Goal: Find specific page/section: Find specific page/section

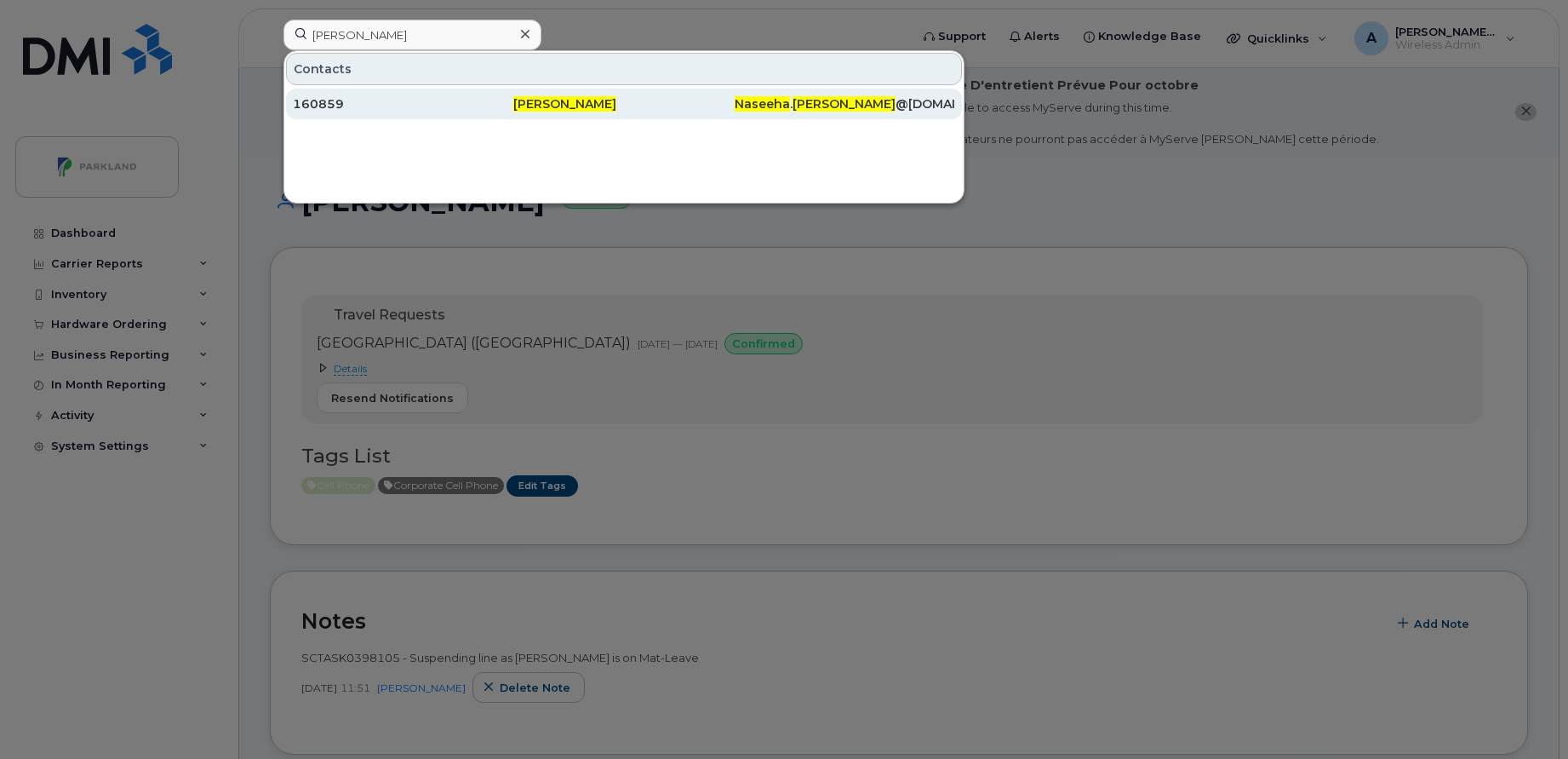
type input "[PERSON_NAME]"
click at [377, 101] on div "160859" at bounding box center [402, 104] width 220 height 17
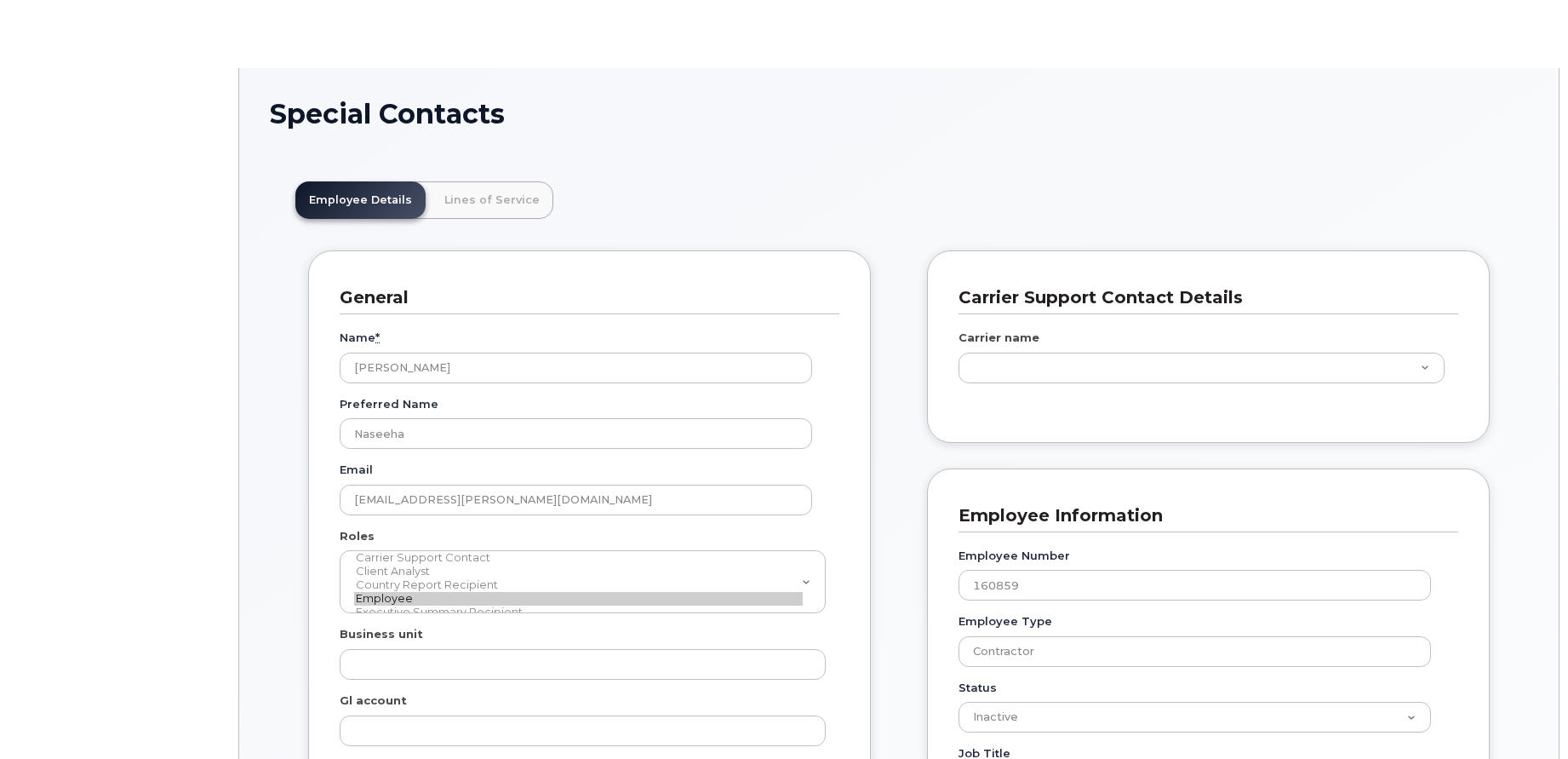
scroll to position [50, 0]
type input "29552025"
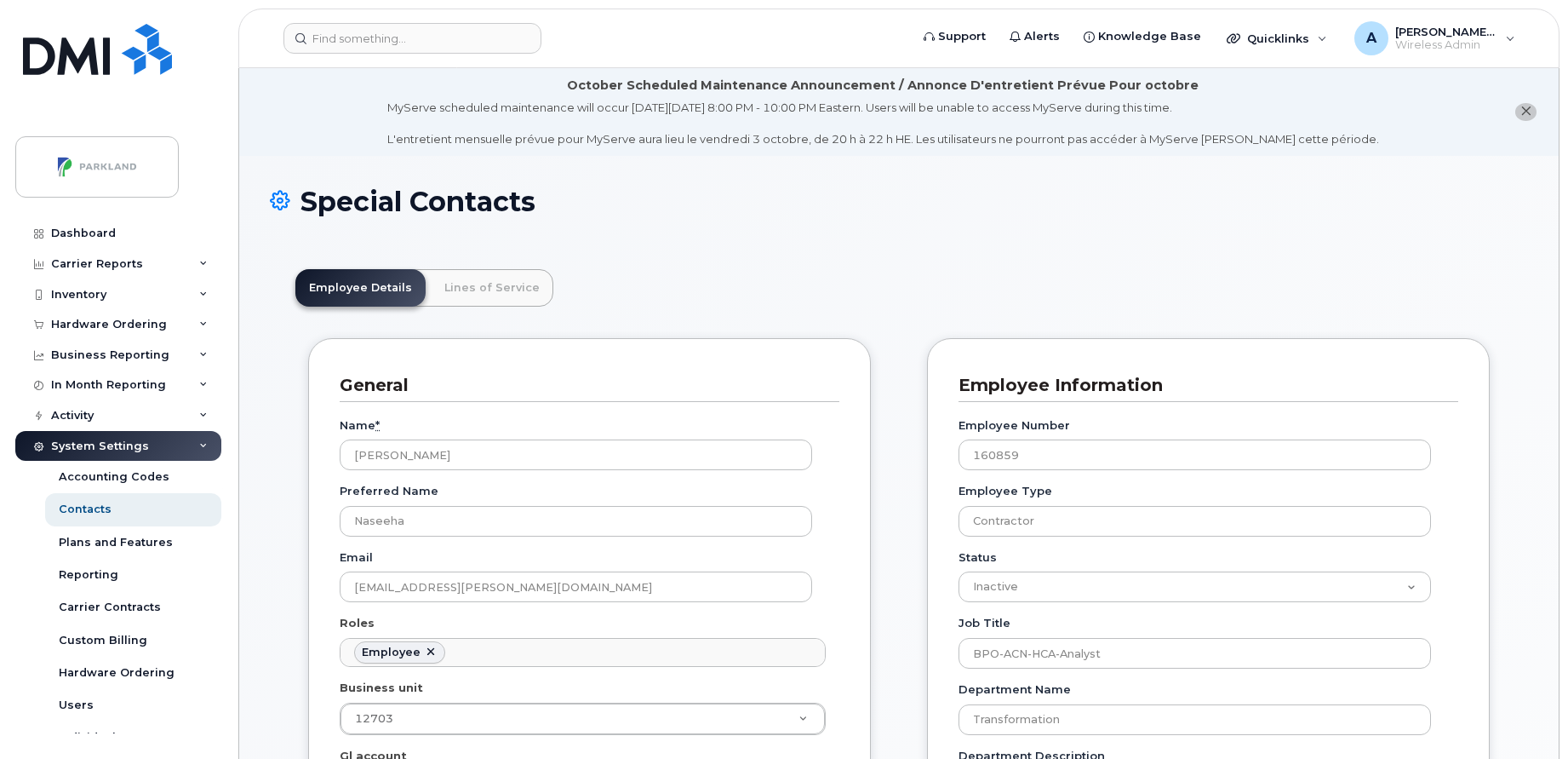
click at [470, 197] on h1 "Special Contacts" at bounding box center [899, 201] width 1258 height 30
click at [466, 292] on link "Lines of Service" at bounding box center [492, 288] width 122 height 37
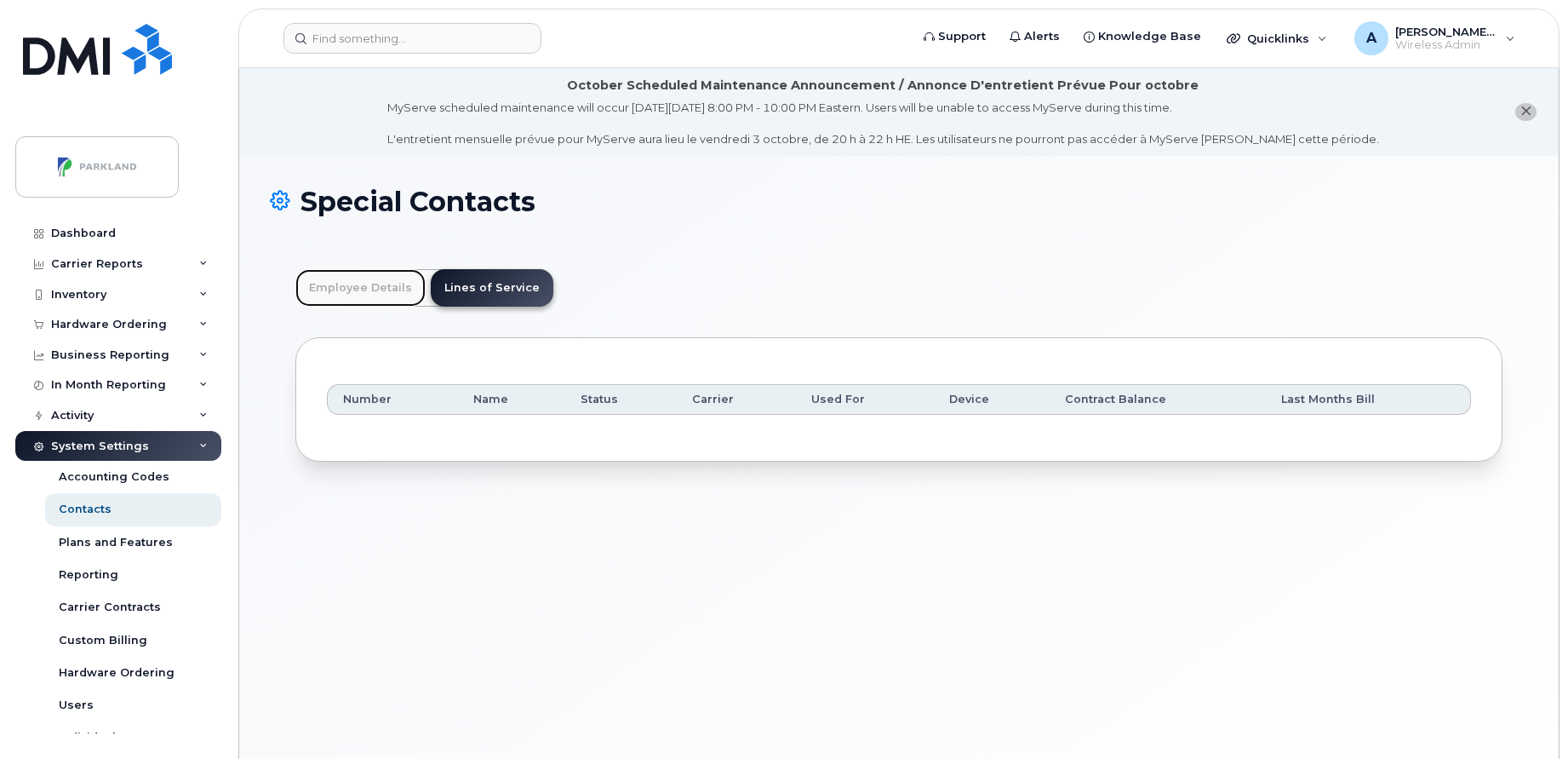
click at [349, 291] on link "Employee Details" at bounding box center [360, 288] width 130 height 37
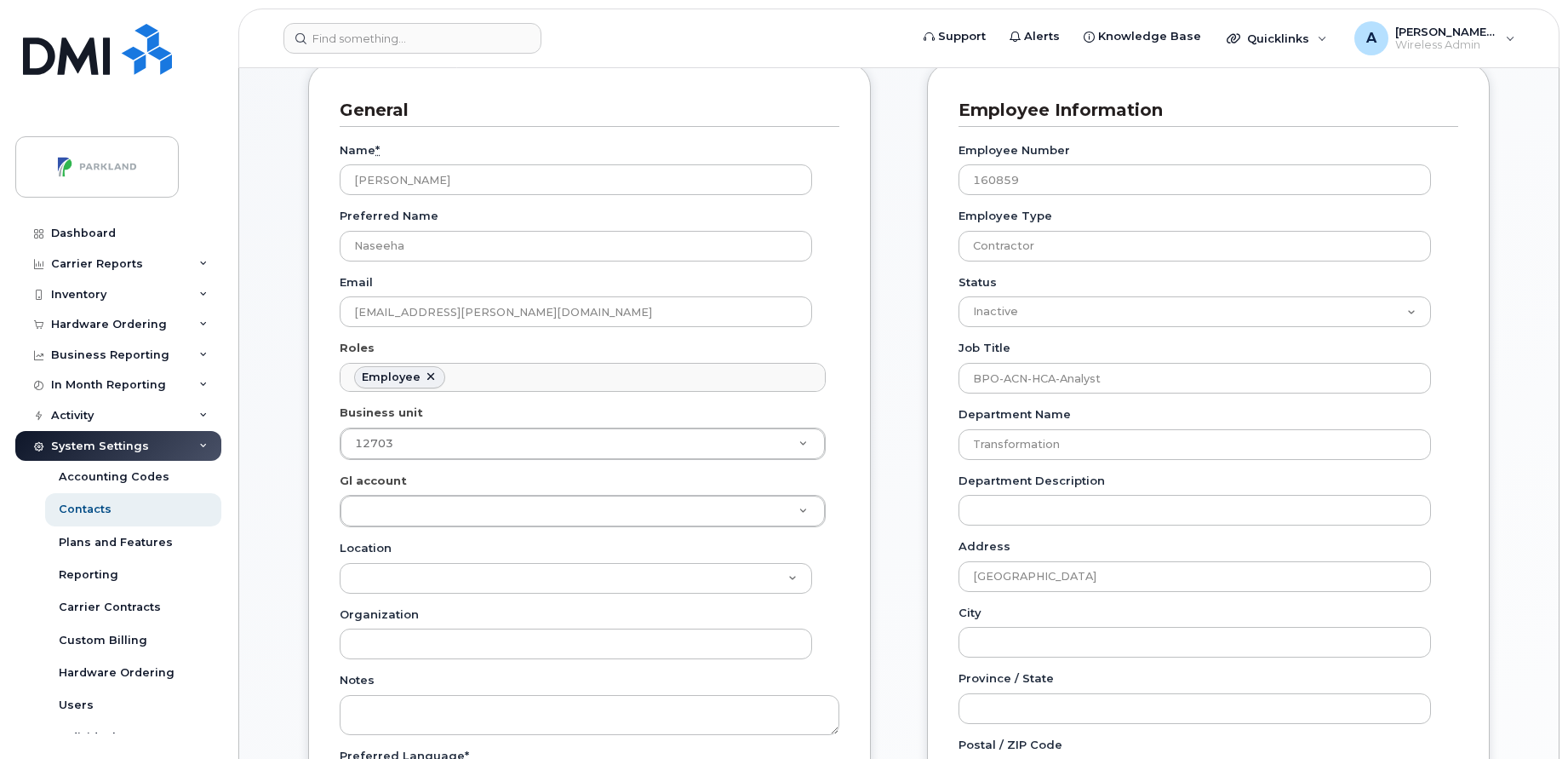
scroll to position [321, 0]
